Goal: Task Accomplishment & Management: Complete application form

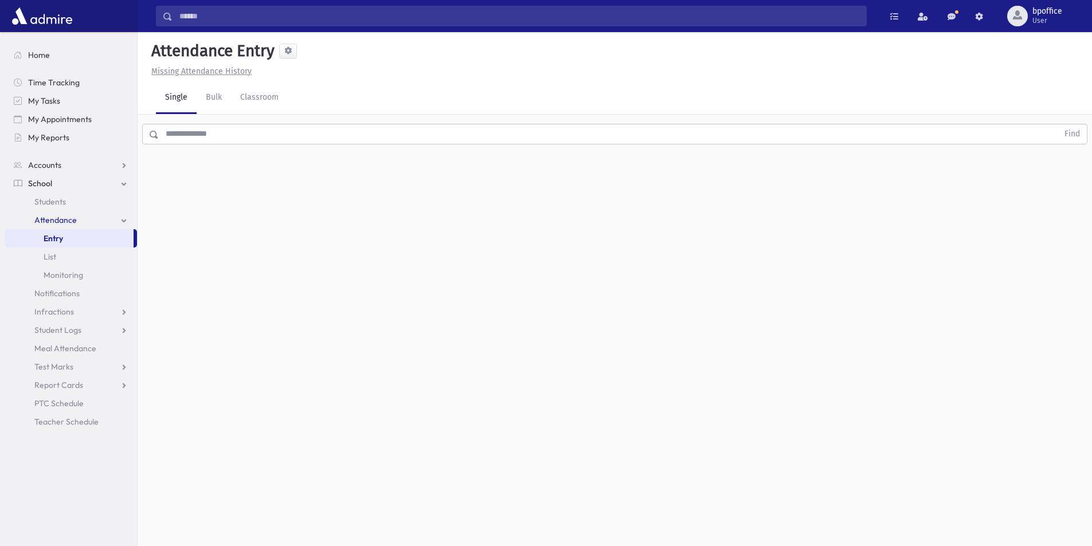
click at [221, 140] on input "text" at bounding box center [608, 134] width 899 height 21
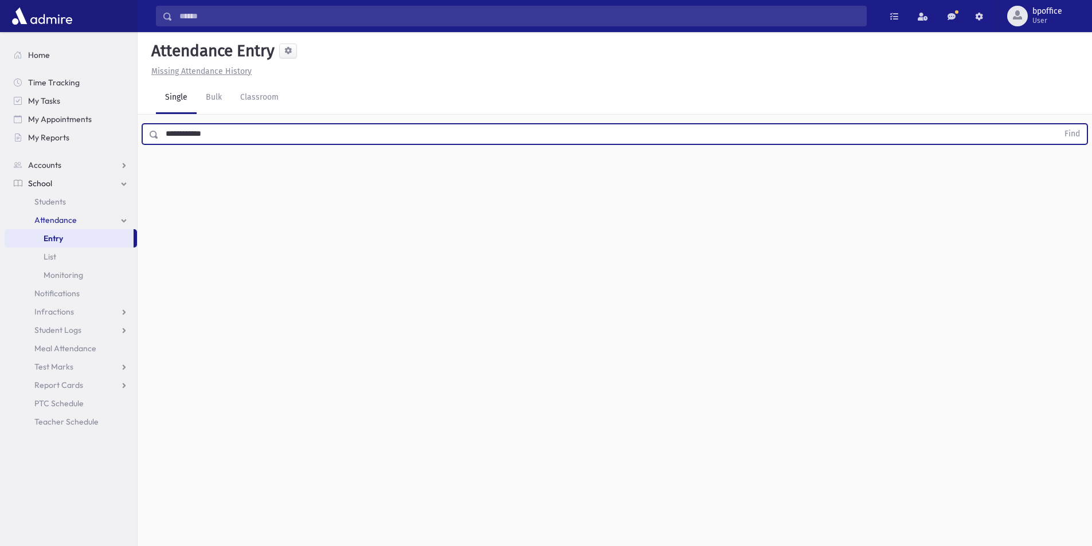
type input "**********"
click at [1057, 124] on button "Find" at bounding box center [1071, 133] width 29 height 19
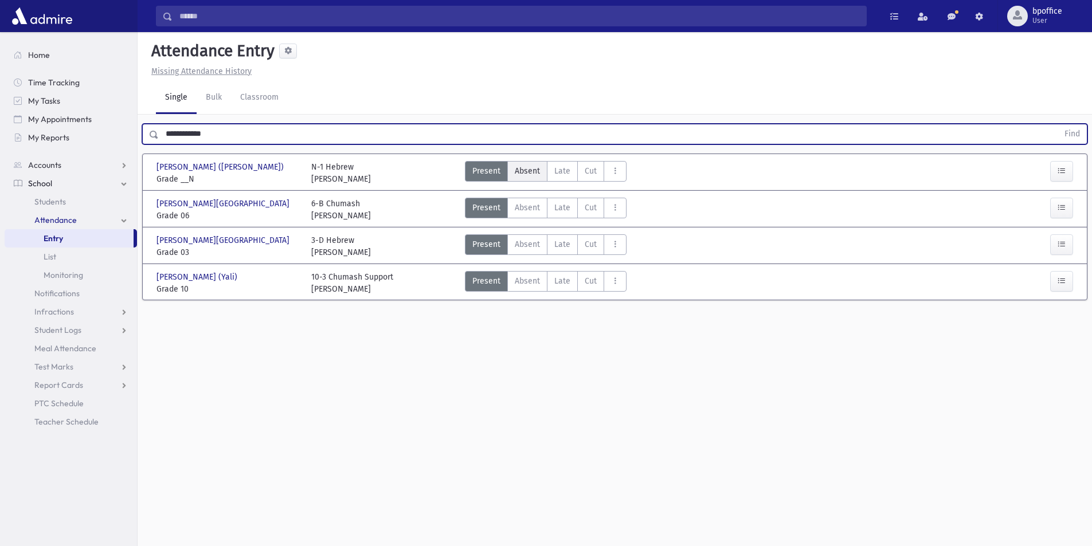
click at [522, 174] on span "Absent" at bounding box center [527, 171] width 25 height 12
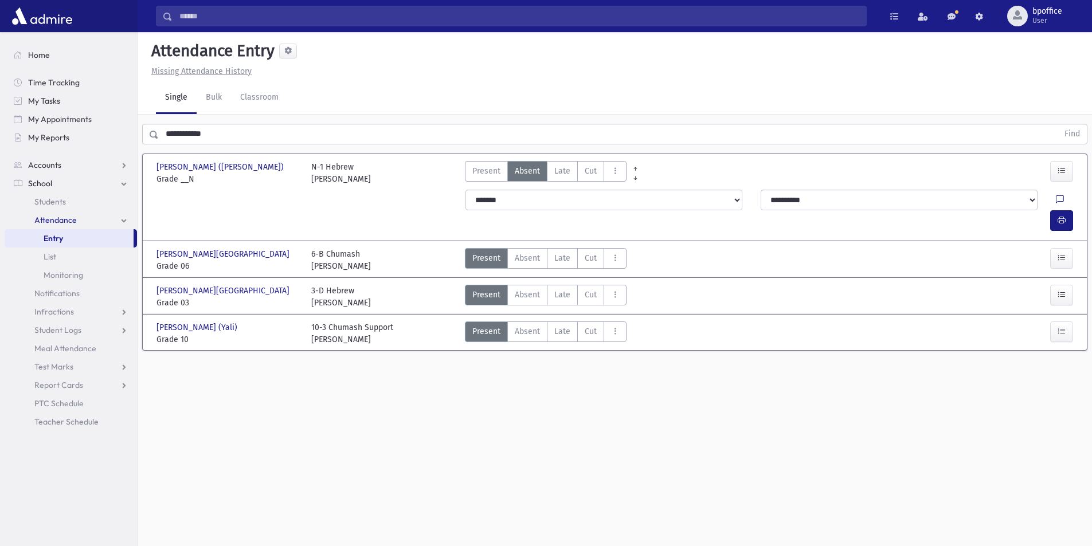
click at [43, 235] on link "Entry" at bounding box center [69, 238] width 129 height 18
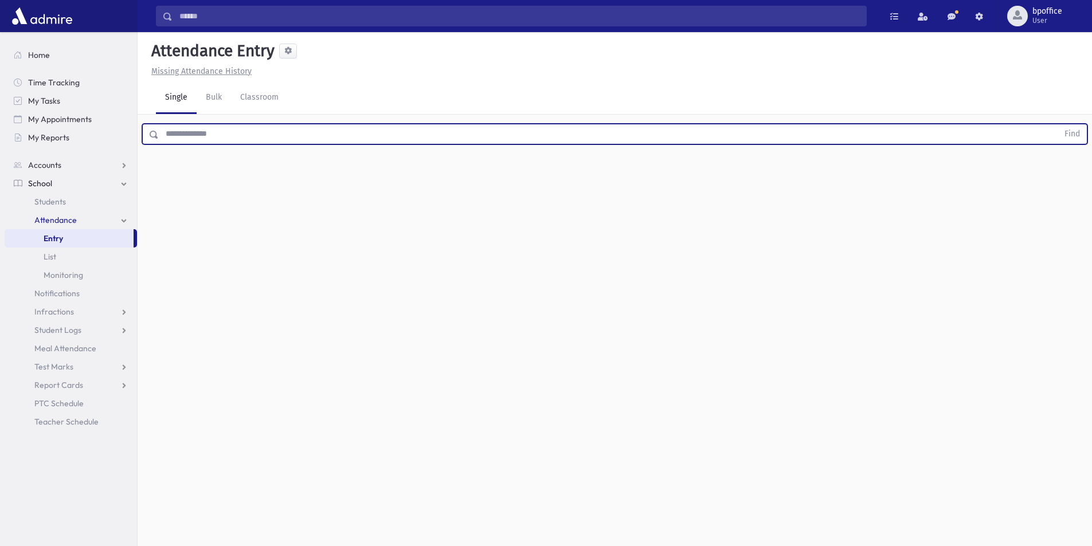
click at [217, 134] on input "text" at bounding box center [608, 134] width 899 height 21
type input "******"
click at [1057, 124] on button "Find" at bounding box center [1071, 133] width 29 height 19
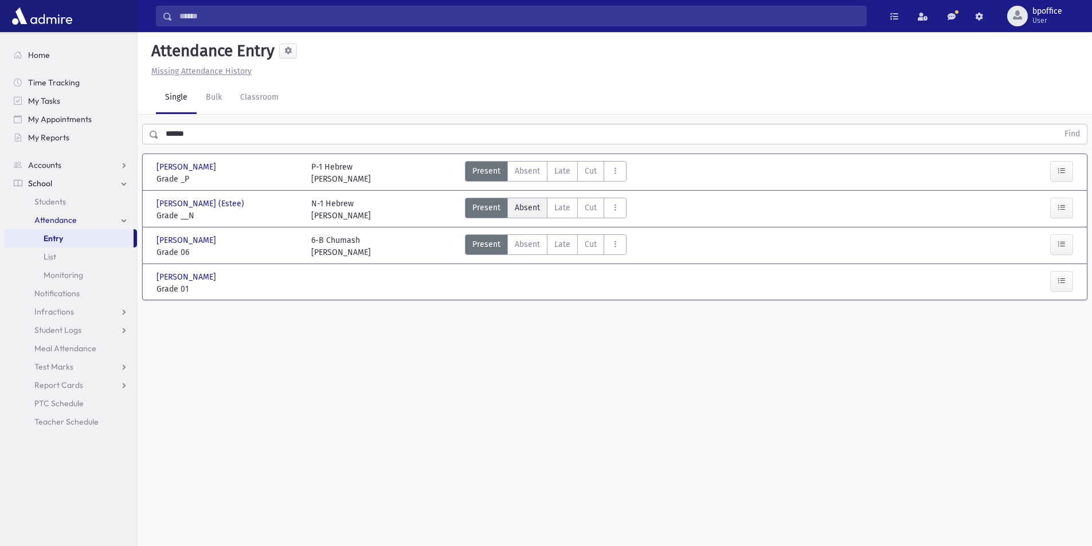
click at [517, 211] on span "Absent" at bounding box center [527, 208] width 25 height 12
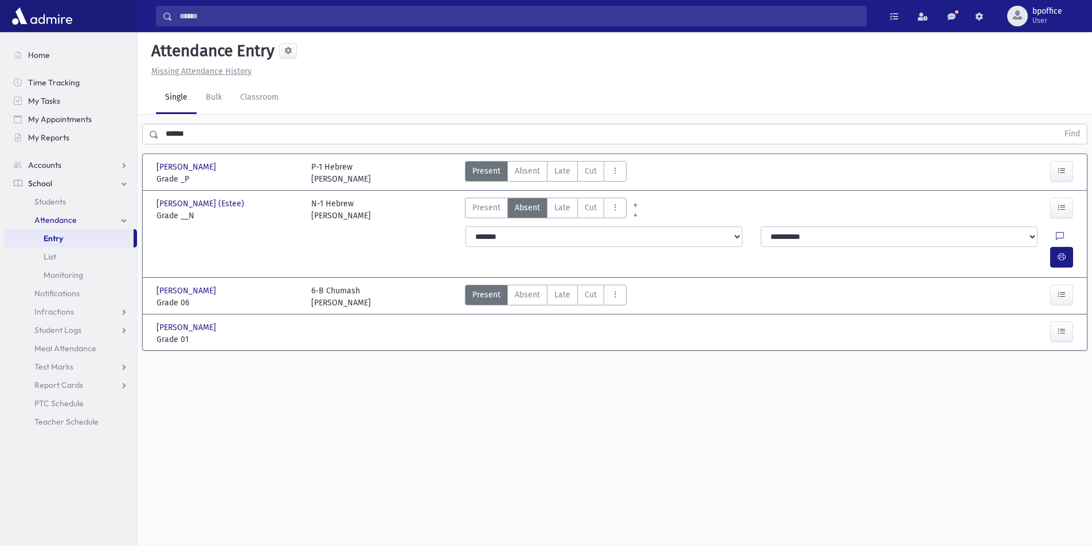
click at [71, 238] on link "Entry" at bounding box center [69, 238] width 129 height 18
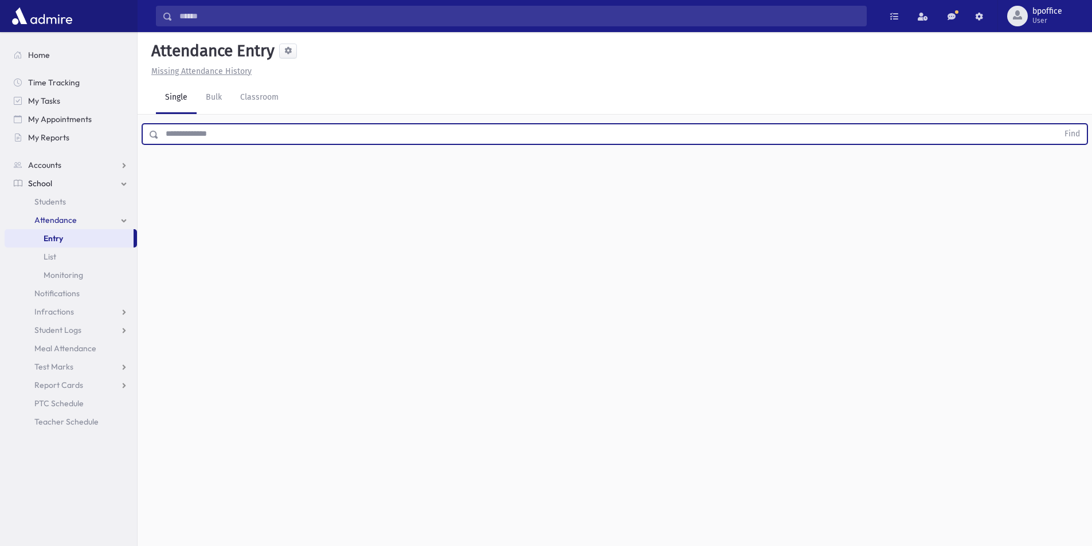
click at [194, 131] on input "text" at bounding box center [608, 134] width 899 height 21
type input "****"
click at [1057, 124] on button "Find" at bounding box center [1071, 133] width 29 height 19
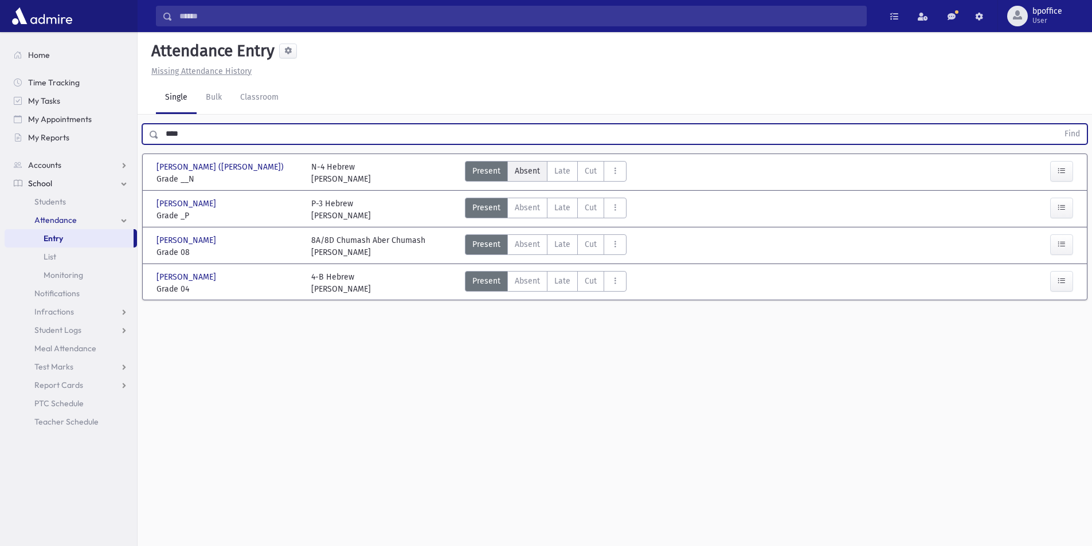
click at [525, 174] on span "Absent" at bounding box center [527, 171] width 25 height 12
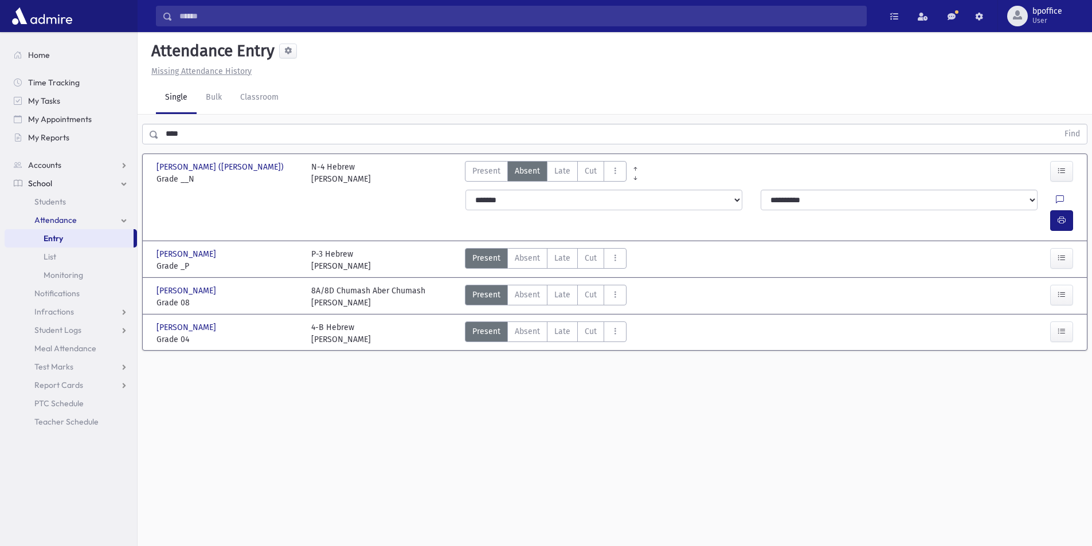
click at [48, 237] on span "Entry" at bounding box center [53, 238] width 19 height 10
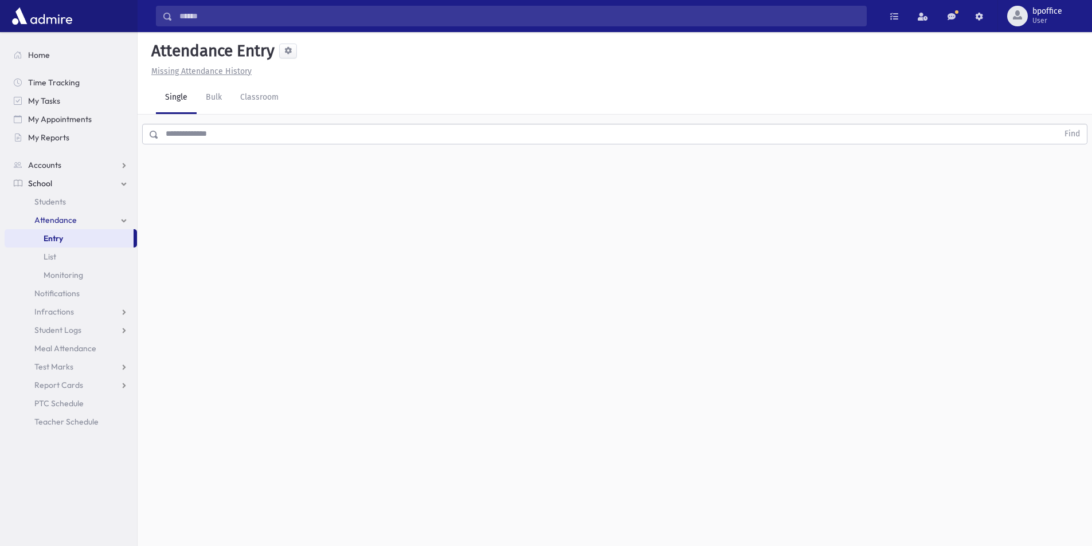
click at [189, 130] on input "text" at bounding box center [608, 134] width 899 height 21
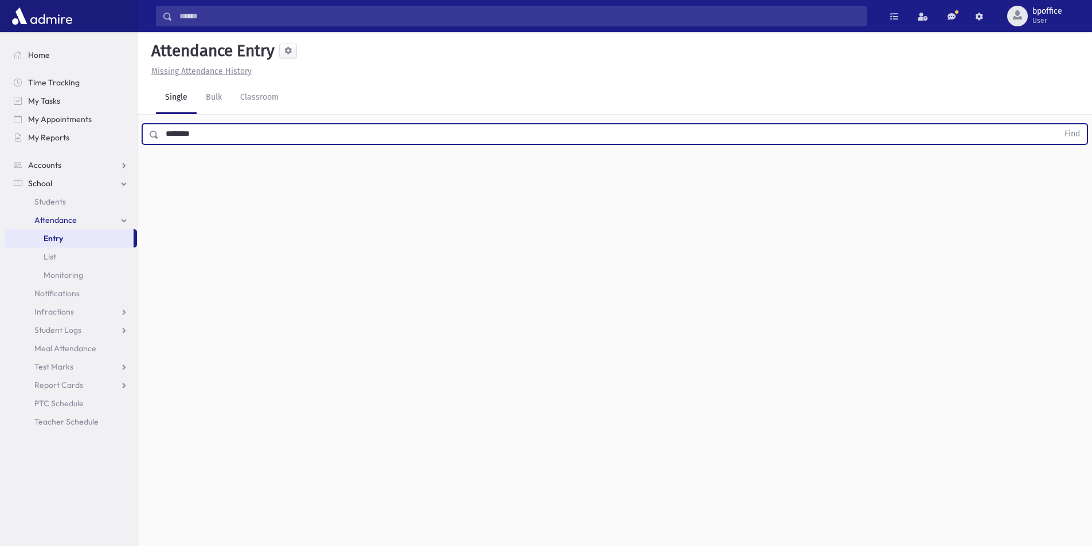
type input "********"
click at [1057, 124] on button "Find" at bounding box center [1071, 133] width 29 height 19
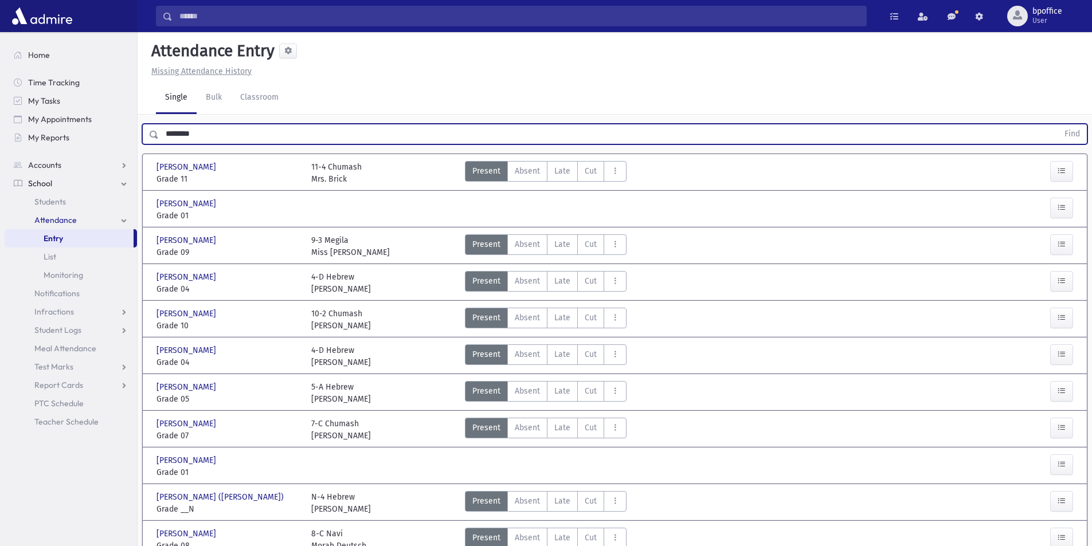
scroll to position [163, 0]
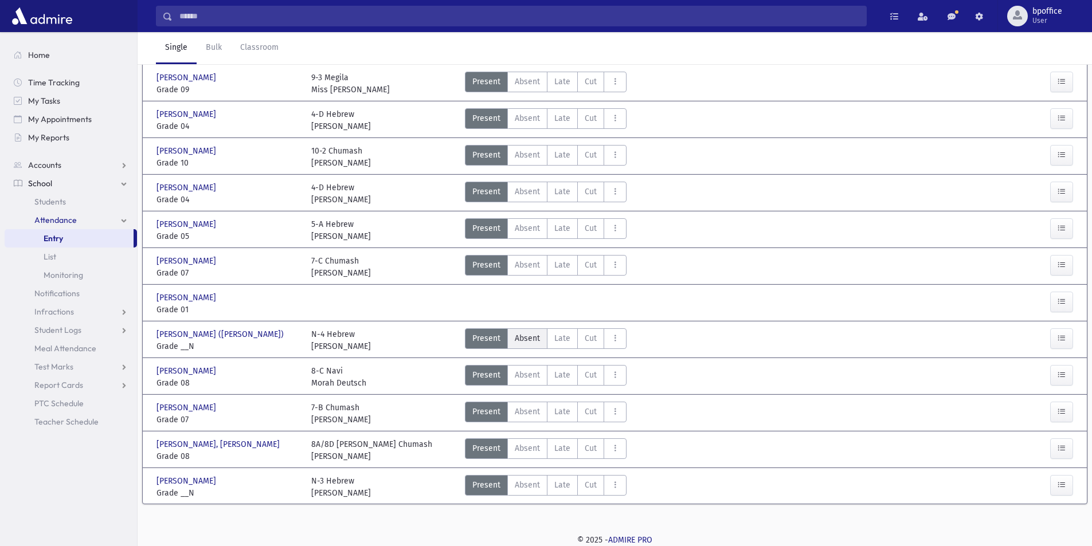
click at [530, 341] on span "Absent" at bounding box center [527, 338] width 25 height 12
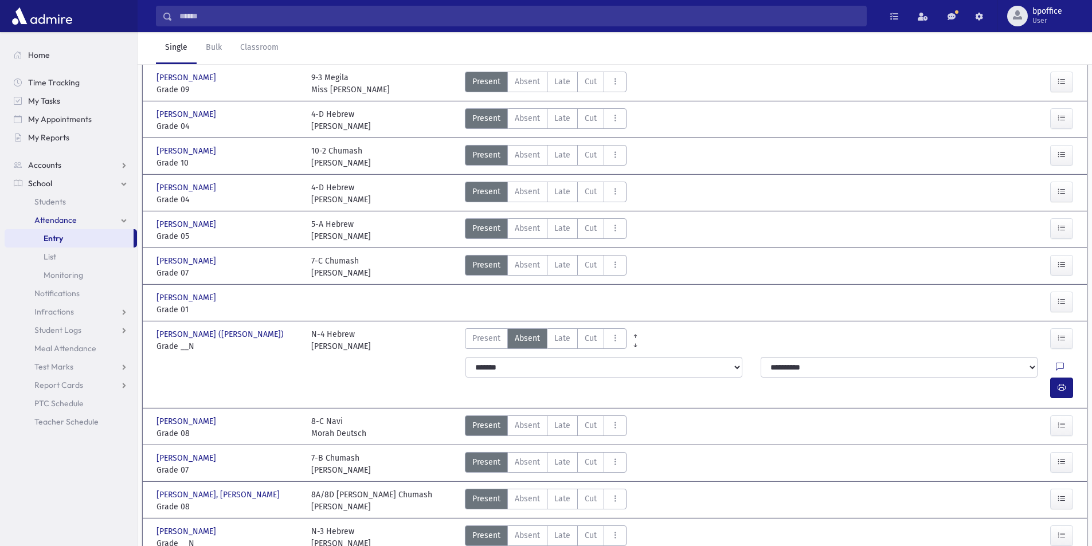
drag, startPoint x: 69, startPoint y: 238, endPoint x: 78, endPoint y: 233, distance: 10.8
click at [69, 238] on link "Entry" at bounding box center [69, 238] width 129 height 18
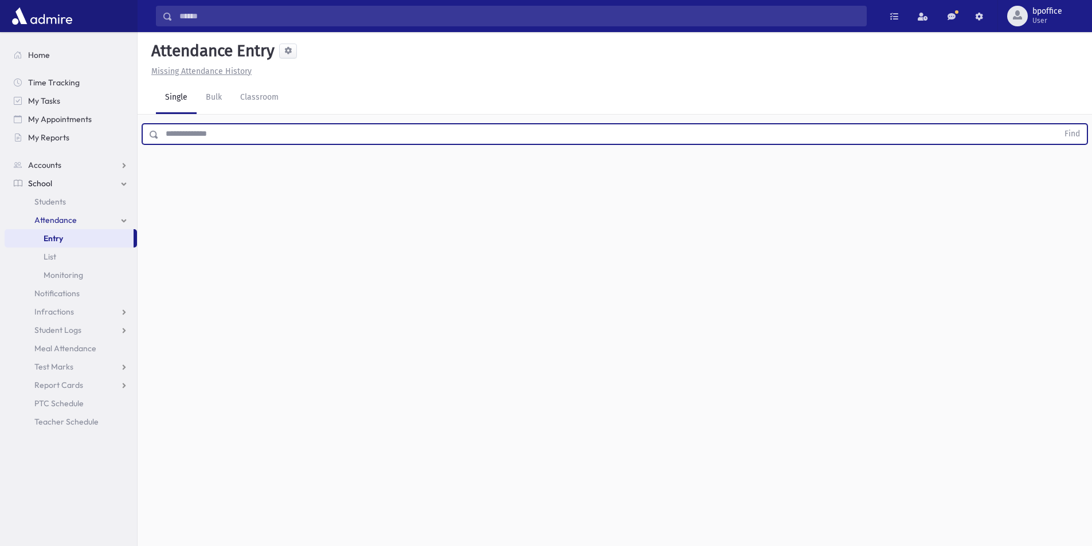
click at [230, 129] on input "text" at bounding box center [608, 134] width 899 height 21
type input "******"
click at [1057, 124] on button "Find" at bounding box center [1071, 133] width 29 height 19
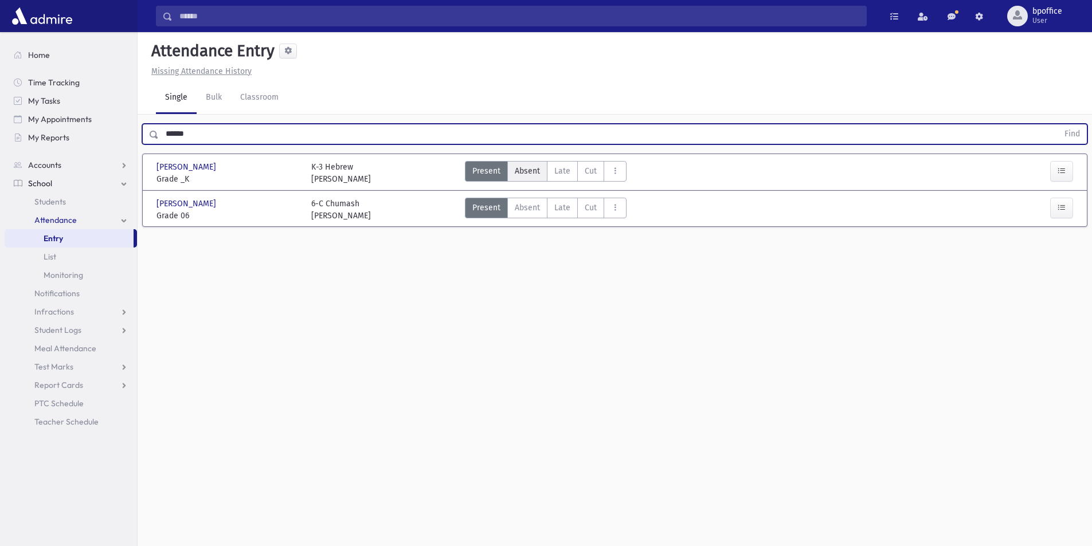
click at [525, 178] on label "Absent A" at bounding box center [527, 171] width 40 height 21
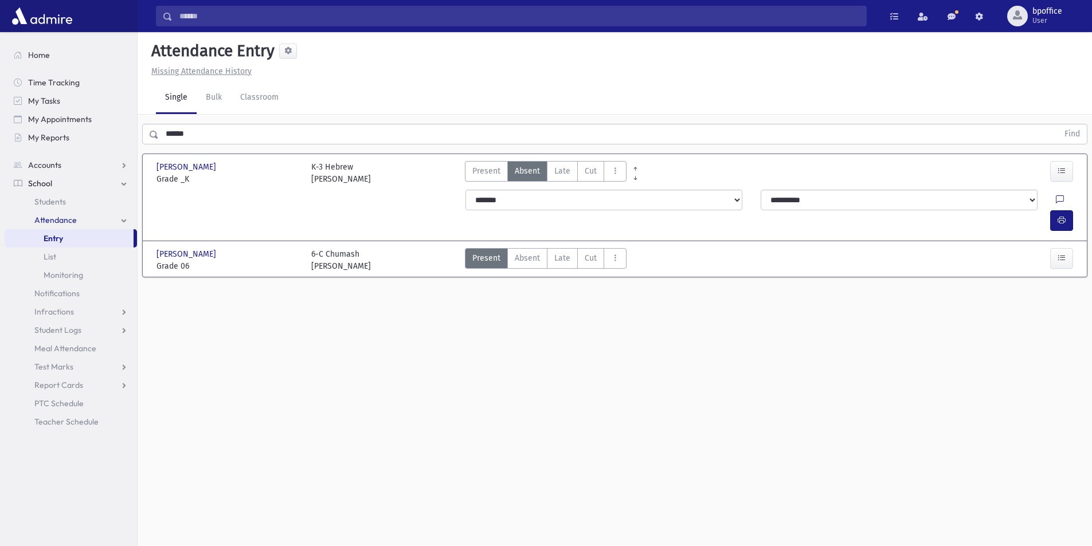
click at [68, 235] on link "Entry" at bounding box center [69, 238] width 129 height 18
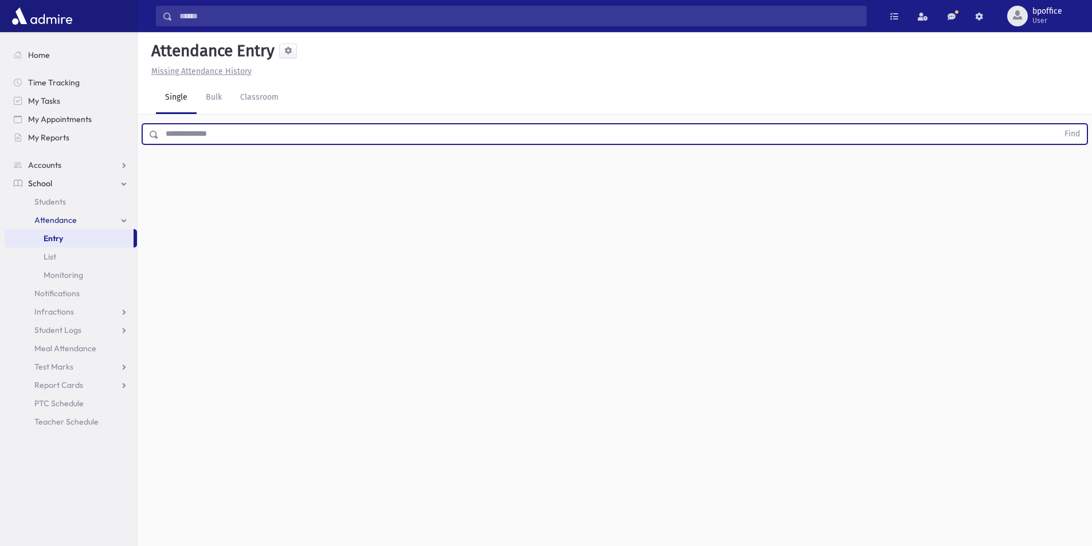
click at [180, 138] on input "text" at bounding box center [608, 134] width 899 height 21
type input "*********"
click at [1057, 124] on button "Find" at bounding box center [1071, 133] width 29 height 19
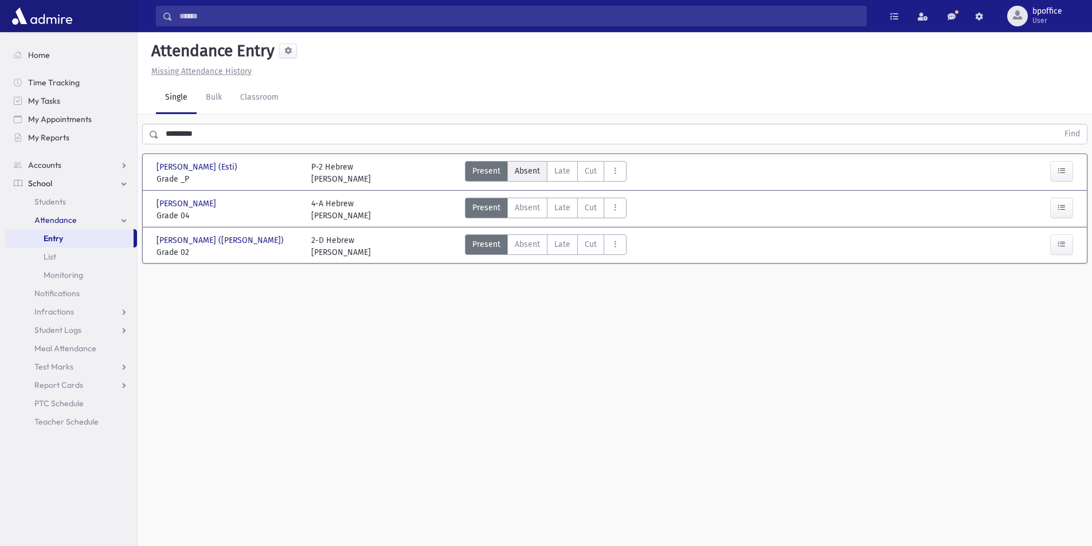
click at [531, 175] on span "Absent" at bounding box center [527, 171] width 25 height 12
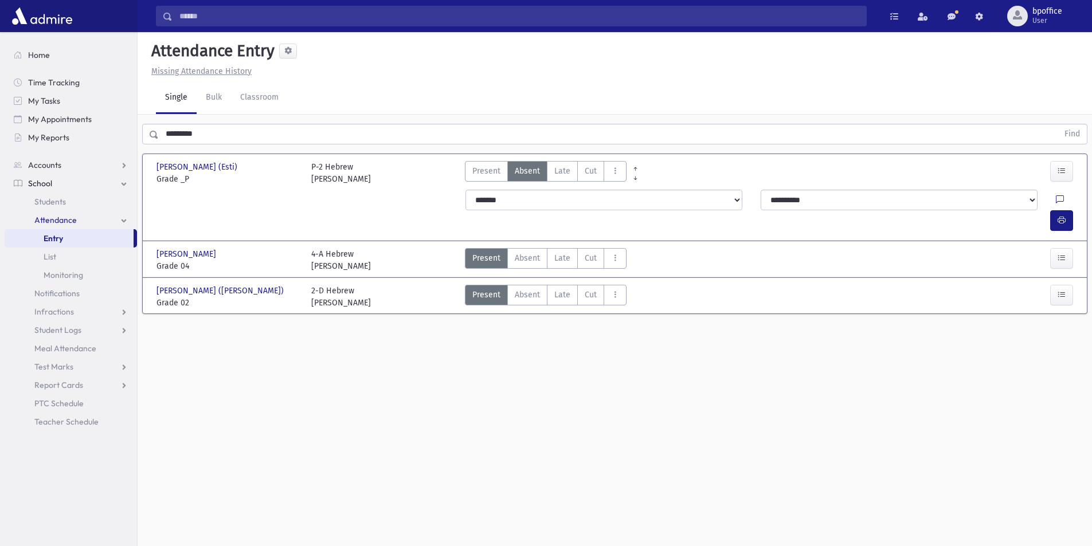
click at [81, 241] on link "Entry" at bounding box center [69, 238] width 129 height 18
